Goal: Task Accomplishment & Management: Manage account settings

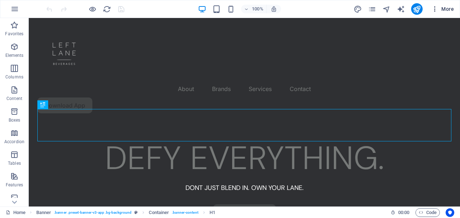
click at [434, 9] on icon "button" at bounding box center [434, 8] width 7 height 7
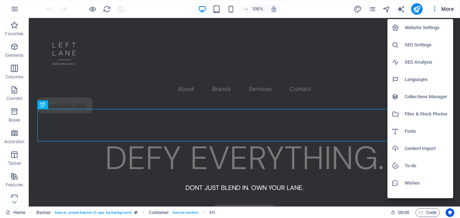
click at [430, 22] on li "Website Settings" at bounding box center [420, 27] width 66 height 17
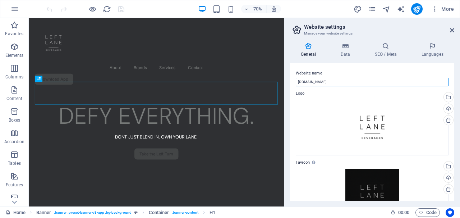
drag, startPoint x: 359, startPoint y: 83, endPoint x: 290, endPoint y: 82, distance: 68.6
click at [290, 82] on div "Website name [DOMAIN_NAME] Logo Drag files here, click to choose files or selec…" at bounding box center [372, 131] width 164 height 137
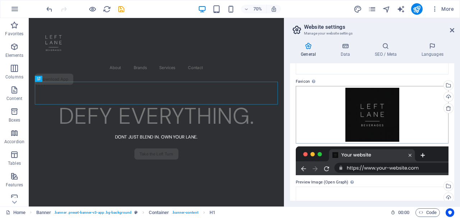
scroll to position [82, 0]
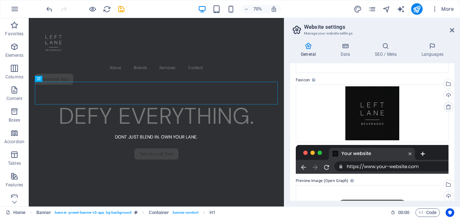
type input "Left Lane Beverages"
click at [446, 106] on icon at bounding box center [448, 107] width 6 height 6
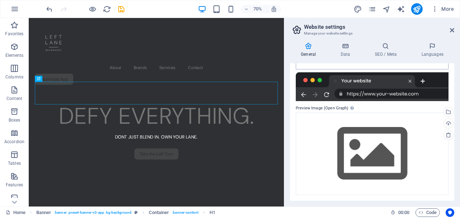
scroll to position [154, 0]
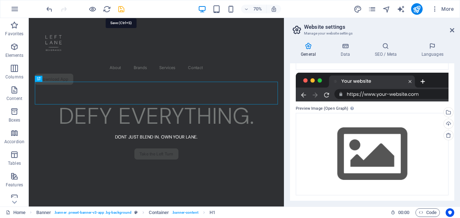
click at [119, 5] on icon "save" at bounding box center [121, 9] width 8 height 8
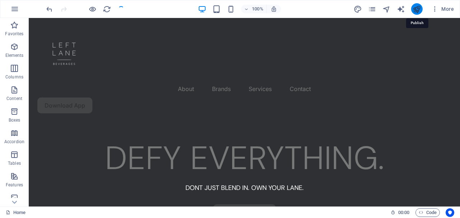
click at [420, 8] on icon "publish" at bounding box center [416, 9] width 8 height 8
click at [412, 11] on icon "publish" at bounding box center [416, 9] width 8 height 8
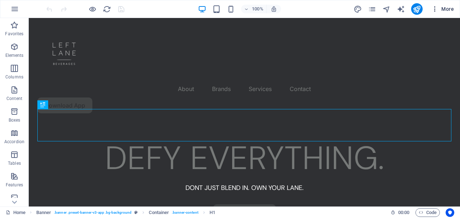
click at [436, 8] on icon "button" at bounding box center [434, 8] width 7 height 7
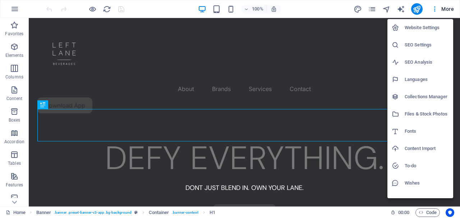
click at [430, 33] on li "Website Settings" at bounding box center [420, 27] width 66 height 17
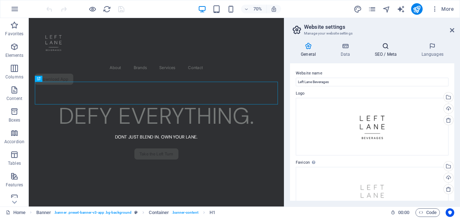
click at [390, 49] on icon at bounding box center [385, 45] width 44 height 7
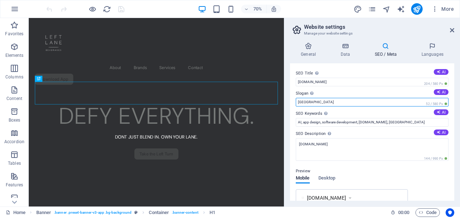
click at [356, 104] on input "[GEOGRAPHIC_DATA]" at bounding box center [371, 102] width 153 height 9
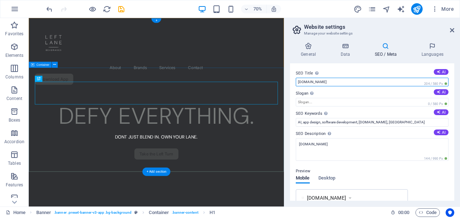
drag, startPoint x: 365, startPoint y: 99, endPoint x: 384, endPoint y: 108, distance: 20.7
drag, startPoint x: 343, startPoint y: 83, endPoint x: 294, endPoint y: 83, distance: 49.2
click at [294, 83] on div "SEO Title The title of your website - make it something that stands out in sear…" at bounding box center [372, 131] width 164 height 137
type input "Left Lane Beverages"
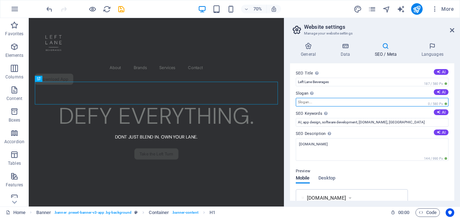
click at [315, 99] on input "Slogan The slogan of your website. AI" at bounding box center [371, 102] width 153 height 9
type input "Disruptive Beverage Company"
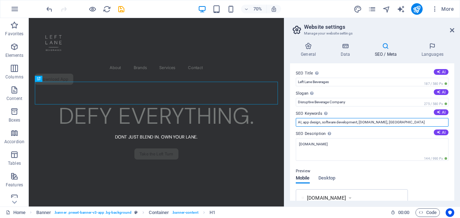
drag, startPoint x: 412, startPoint y: 121, endPoint x: 294, endPoint y: 120, distance: 118.5
click at [294, 120] on div "SEO Title The title of your website - make it something that stands out in sear…" at bounding box center [372, 131] width 164 height 137
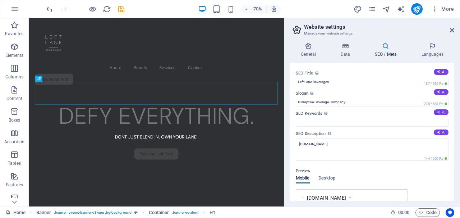
click at [440, 110] on button "AI" at bounding box center [440, 112] width 15 height 6
type input "project management, productivity solutions, team collaboration, task management…"
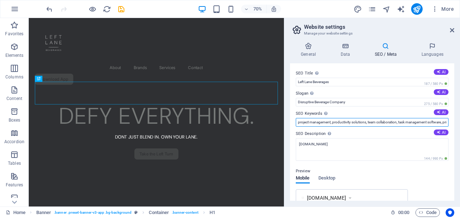
click at [334, 121] on input "project management, productivity solutions, team collaboration, task management…" at bounding box center [371, 122] width 153 height 9
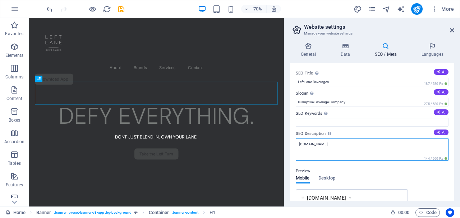
click at [349, 145] on textarea "[DOMAIN_NAME]" at bounding box center [371, 149] width 153 height 23
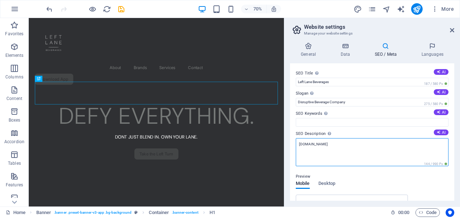
click at [349, 145] on textarea "[DOMAIN_NAME]" at bounding box center [371, 152] width 153 height 28
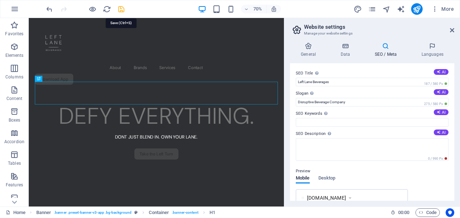
click at [119, 8] on icon "save" at bounding box center [121, 9] width 8 height 8
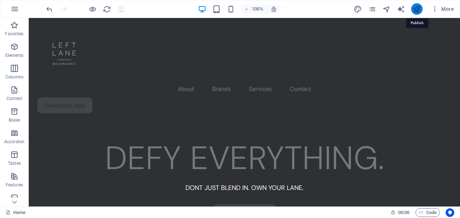
click at [418, 11] on icon "publish" at bounding box center [416, 9] width 8 height 8
